Goal: Contribute content

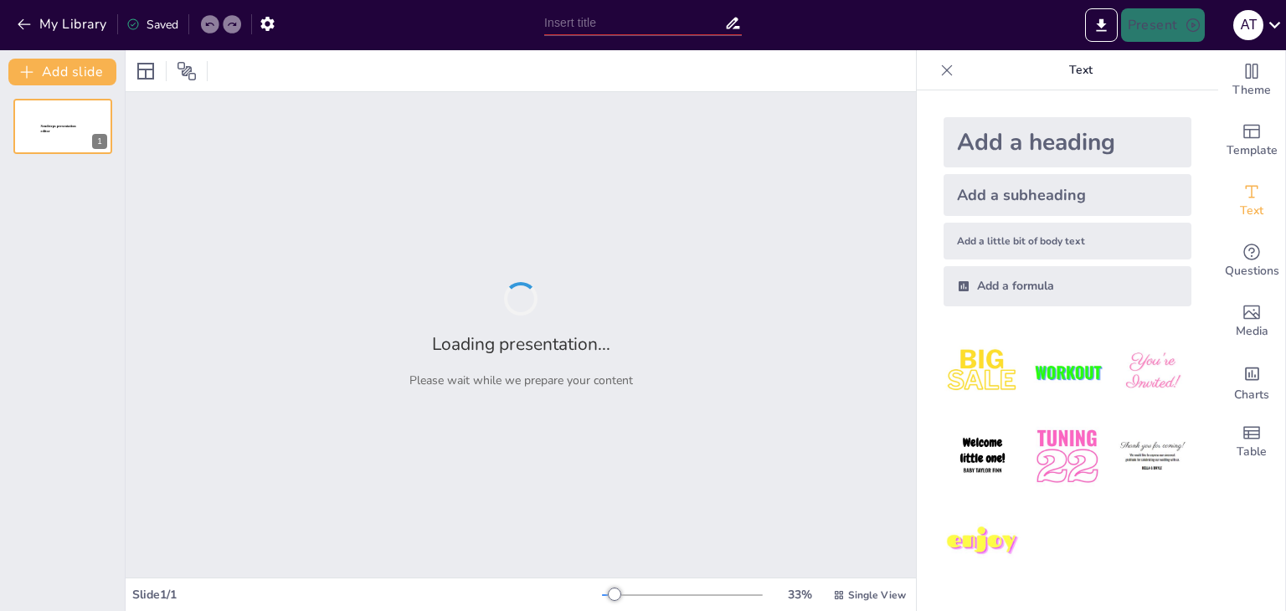
type input "تعريف الحضارة اليونانية ونشأتها"
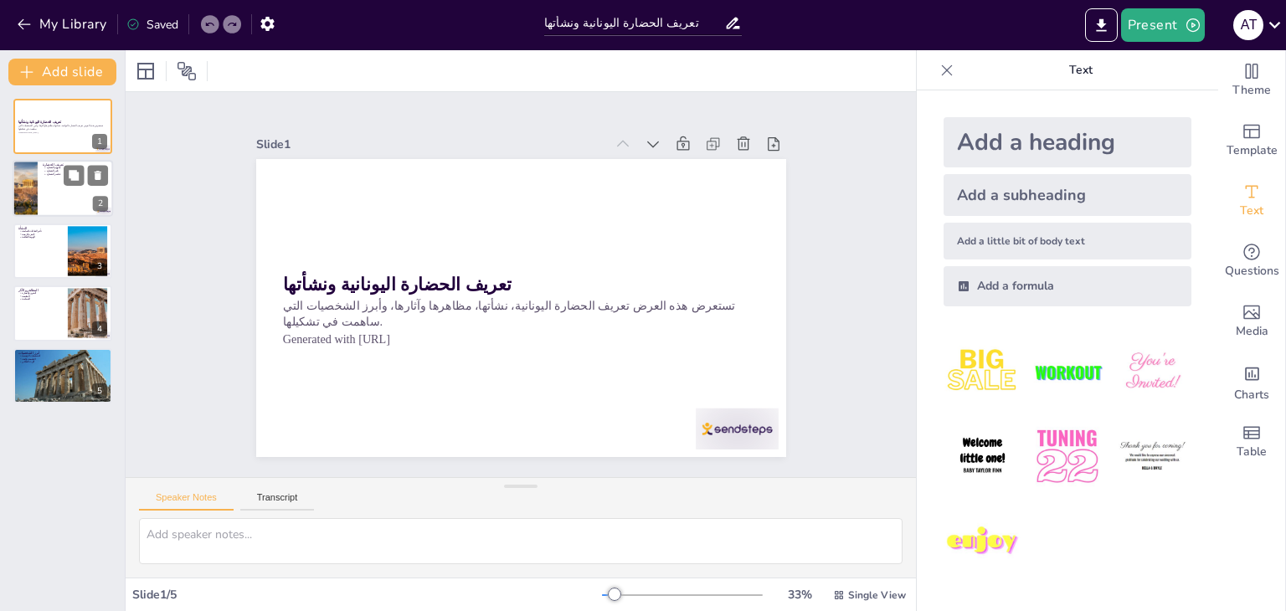
click at [74, 211] on div at bounding box center [63, 189] width 100 height 57
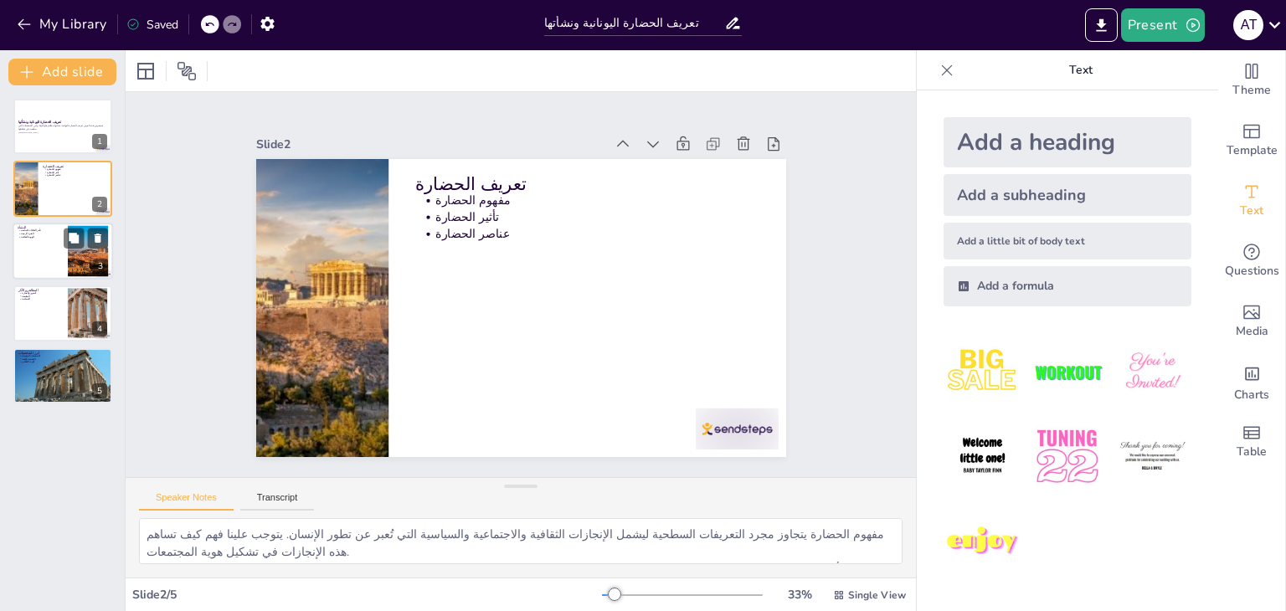
drag, startPoint x: 10, startPoint y: 254, endPoint x: 54, endPoint y: 255, distance: 43.5
click at [54, 255] on div "تعريف الحضارة اليونانية ونشأتها تستعرض هذه العرض تعريف الحضارة اليونانية، نشأته…" at bounding box center [62, 251] width 125 height 305
click at [54, 255] on div at bounding box center [63, 251] width 100 height 57
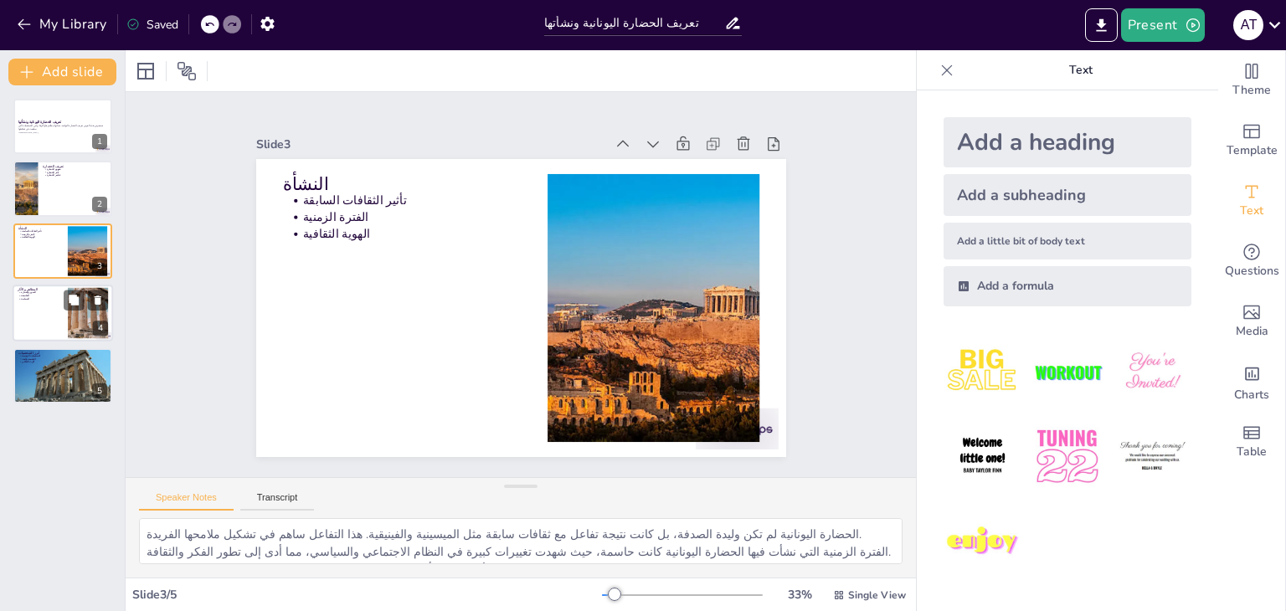
click at [33, 318] on div at bounding box center [63, 313] width 100 height 57
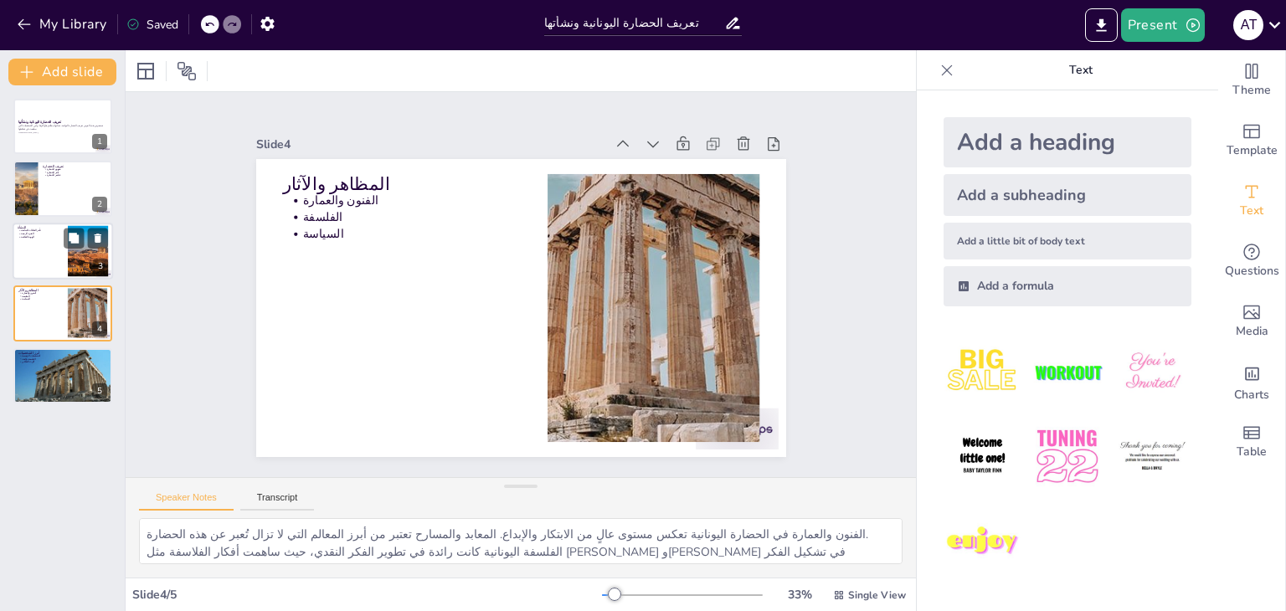
click at [33, 225] on p "النشأة" at bounding box center [40, 227] width 45 height 5
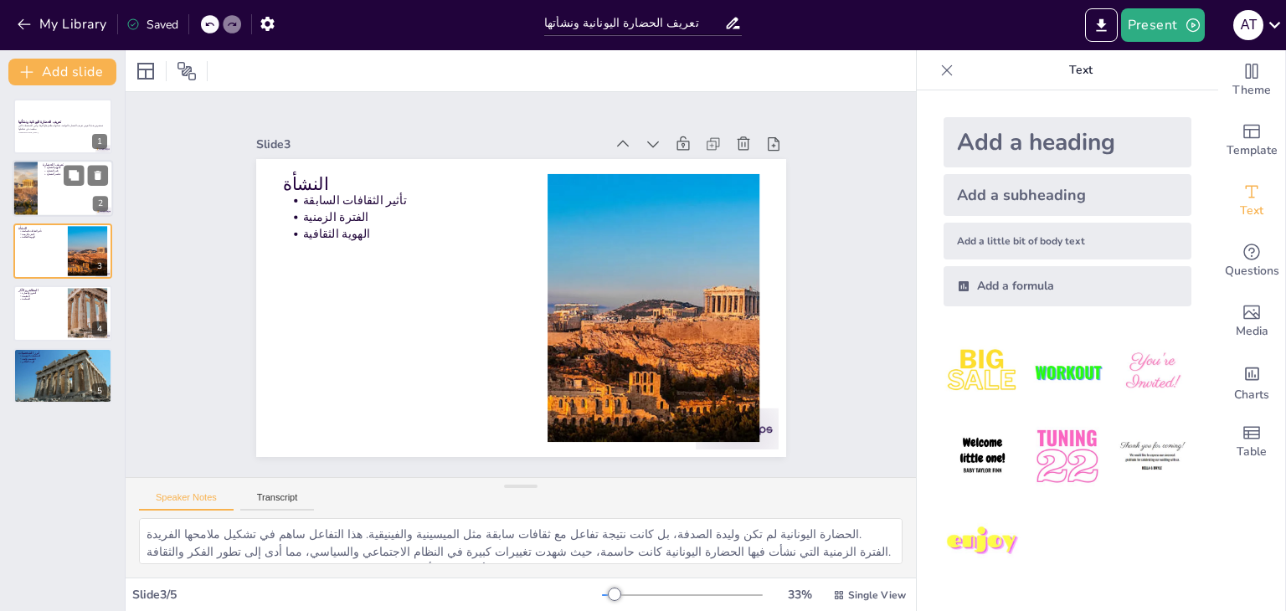
click at [27, 208] on div at bounding box center [25, 189] width 119 height 57
type textarea "مفهوم الحضارة يتجاوز مجرد التعريفات السطحية ليشمل الإنجازات الثقافية والاجتماعي…"
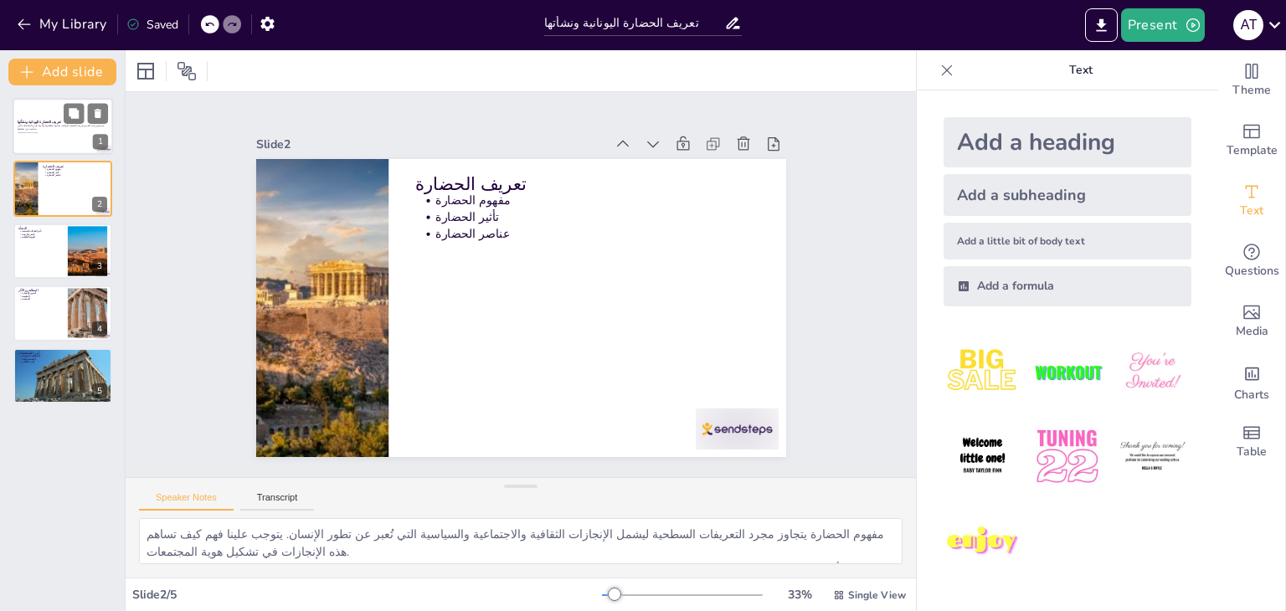
click at [33, 125] on div "تستعرض هذه العرض تعريف الحضارة اليونانية، نشأتها، مظاهرها وآثارها، وأبرز الشخصي…" at bounding box center [63, 129] width 90 height 9
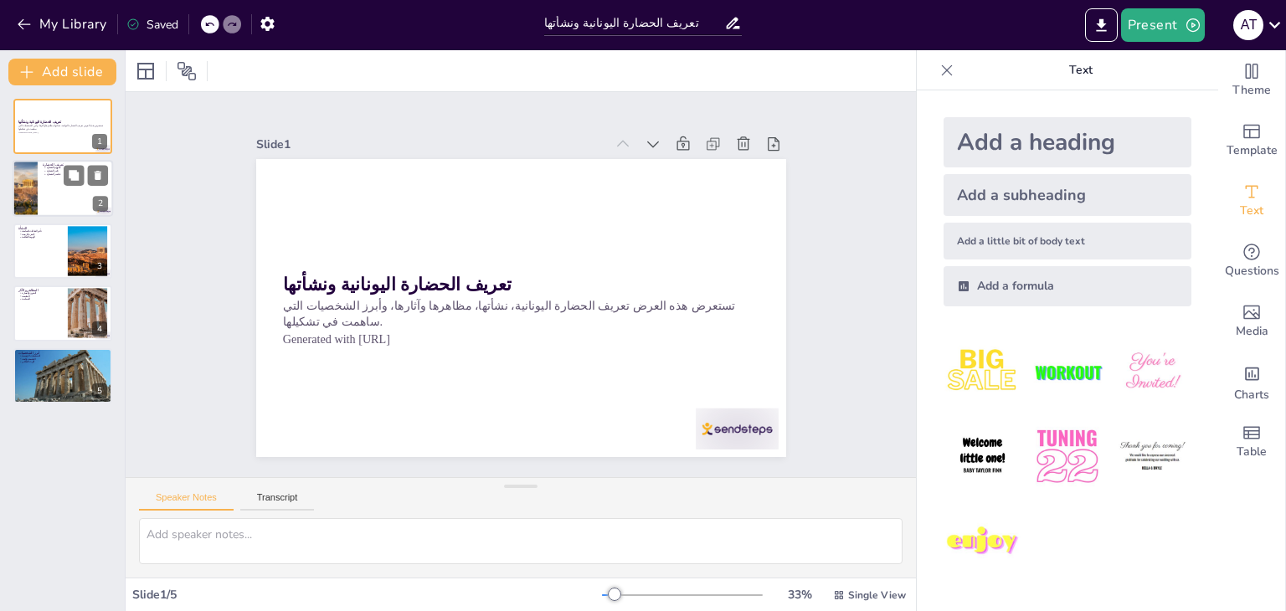
click at [39, 192] on div at bounding box center [63, 189] width 100 height 57
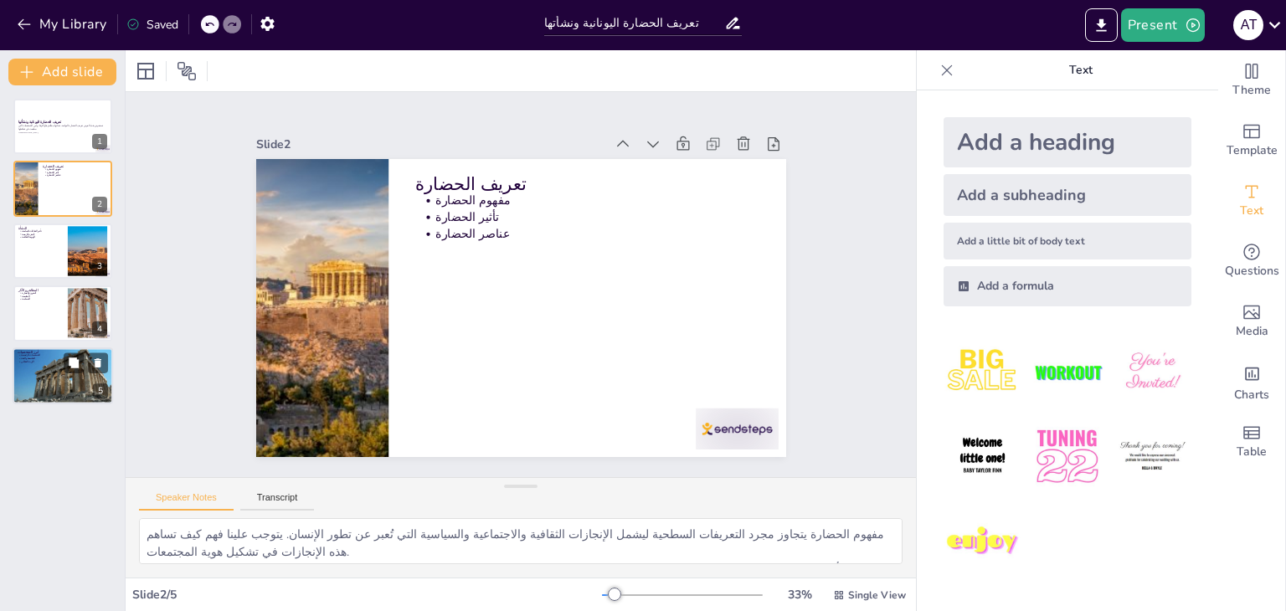
drag, startPoint x: 49, startPoint y: 345, endPoint x: 47, endPoint y: 359, distance: 14.3
click at [47, 359] on div "تعريف الحضارة اليونانية ونشأتها تستعرض هذه العرض تعريف الحضارة اليونانية، نشأته…" at bounding box center [62, 251] width 125 height 305
click at [47, 360] on p "الإرث الثقافي" at bounding box center [64, 361] width 87 height 3
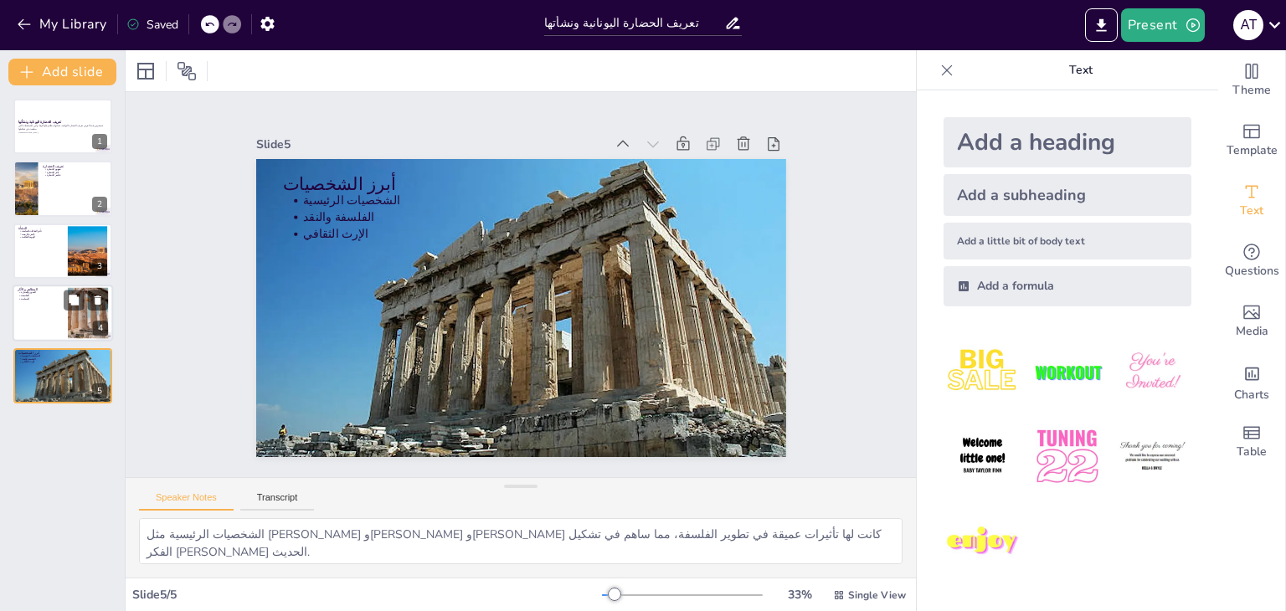
click at [47, 306] on div at bounding box center [63, 313] width 100 height 57
type textarea "الفنون والعمارة في الحضارة اليونانية تعكس مستوى عالٍ من الابتكار والإبداع. المع…"
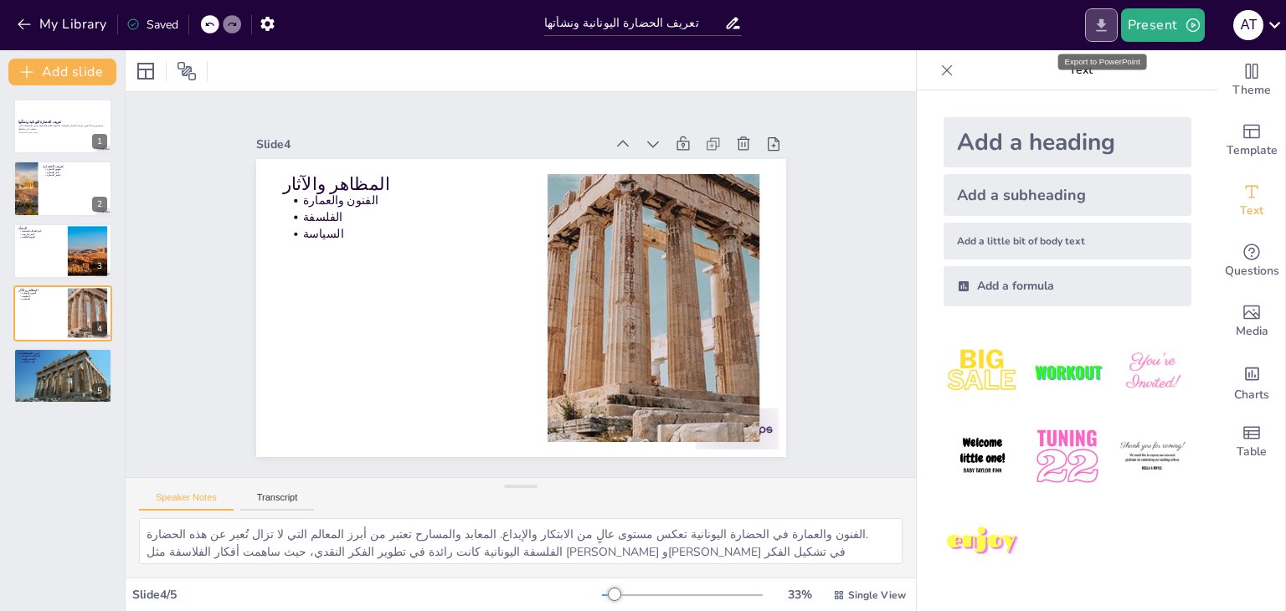
click at [1099, 26] on icon "Export to PowerPoint" at bounding box center [1101, 26] width 18 height 18
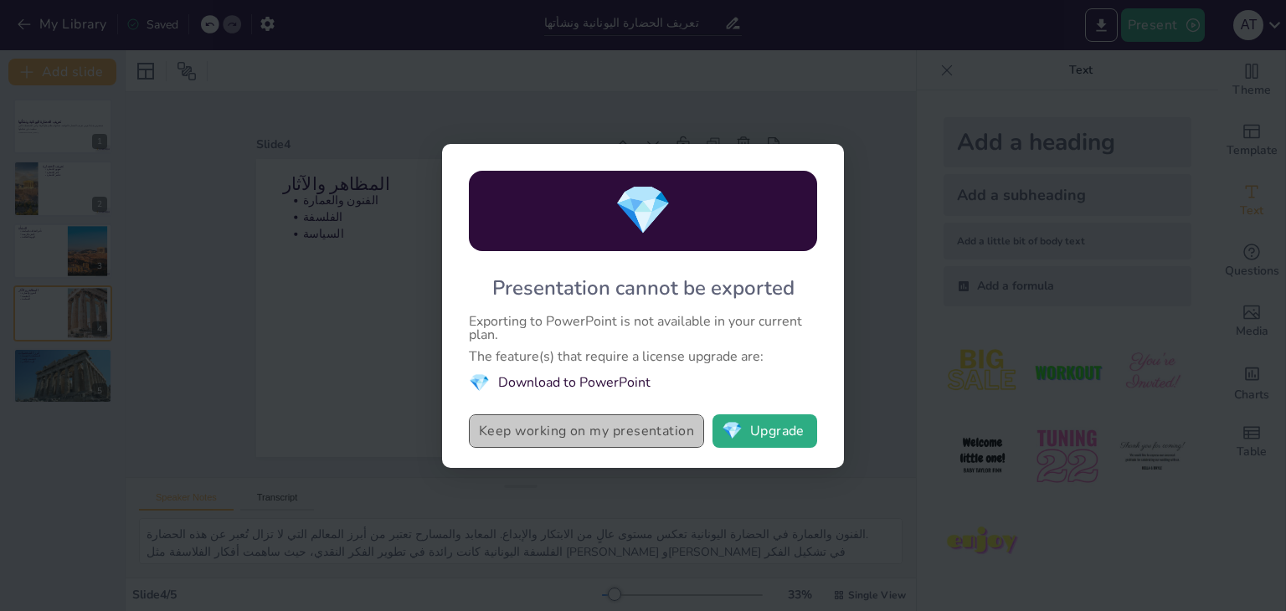
click at [651, 436] on button "Keep working on my presentation" at bounding box center [586, 430] width 235 height 33
